Goal: Task Accomplishment & Management: Use online tool/utility

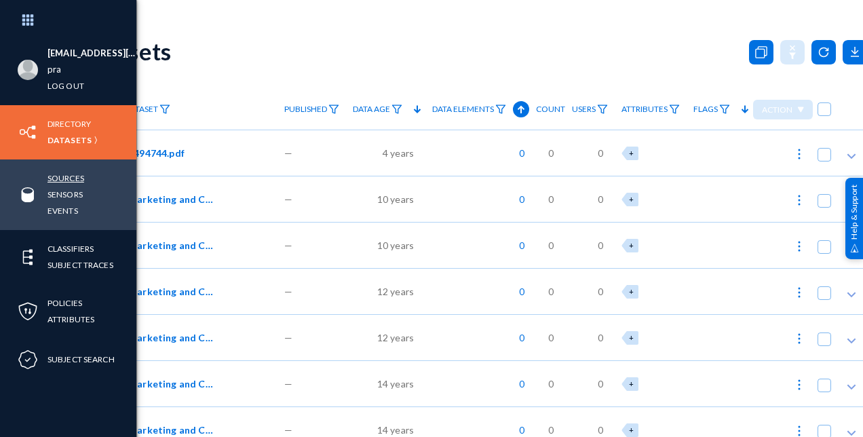
click at [67, 172] on link "Sources" at bounding box center [65, 178] width 37 height 16
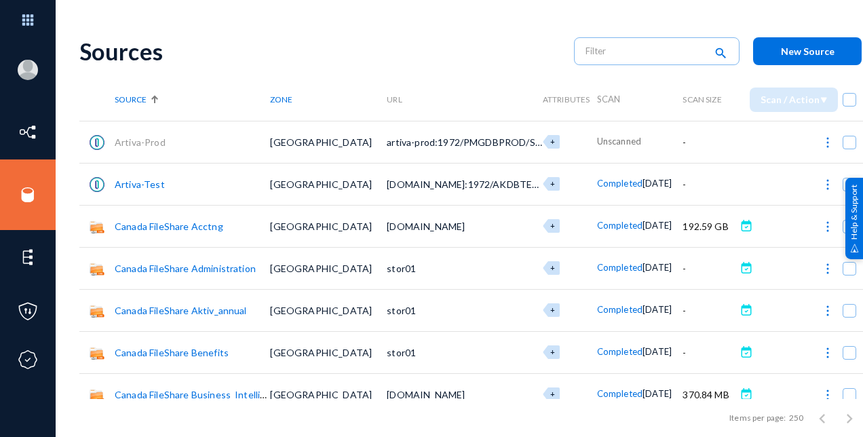
click at [161, 226] on link "Canada FileShare Acctng" at bounding box center [169, 227] width 109 height 12
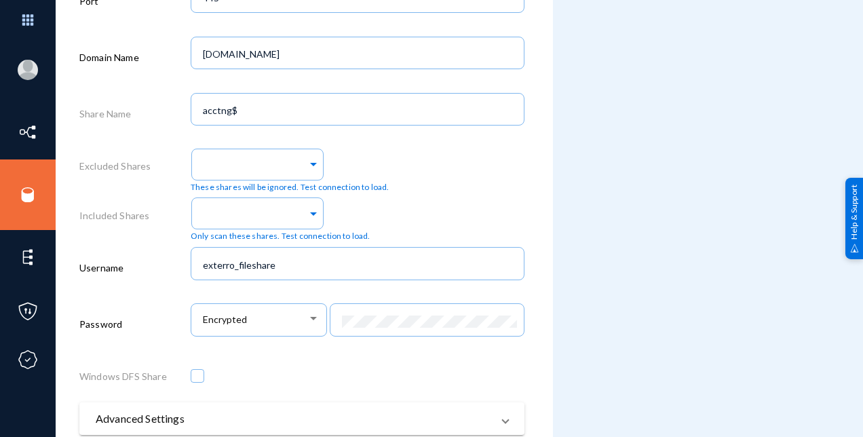
scroll to position [690, 0]
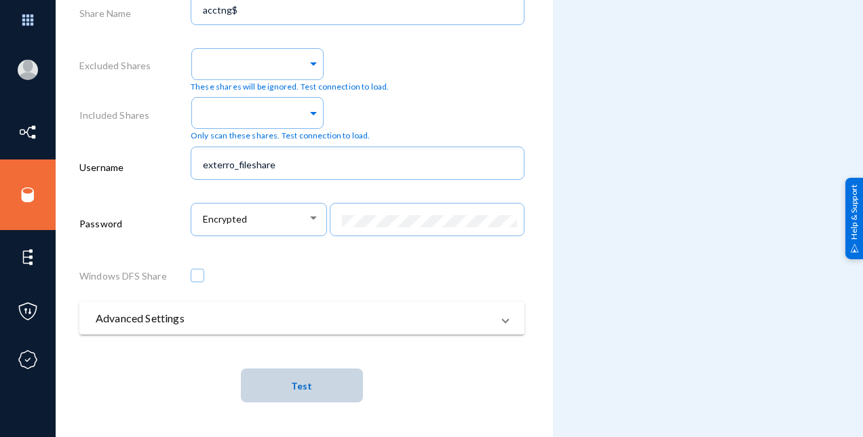
click at [275, 380] on button "Test" at bounding box center [302, 385] width 122 height 34
